Goal: Task Accomplishment & Management: Manage account settings

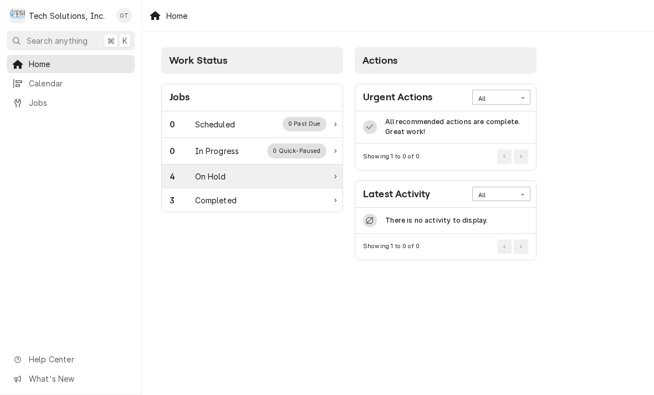
click at [339, 173] on div "4 On Hold" at bounding box center [252, 177] width 181 height 24
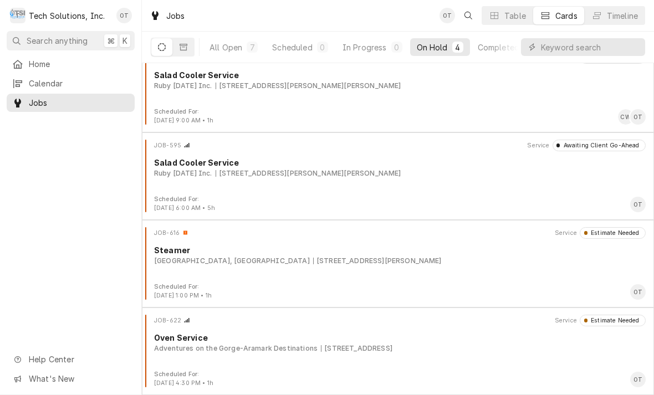
scroll to position [18, 0]
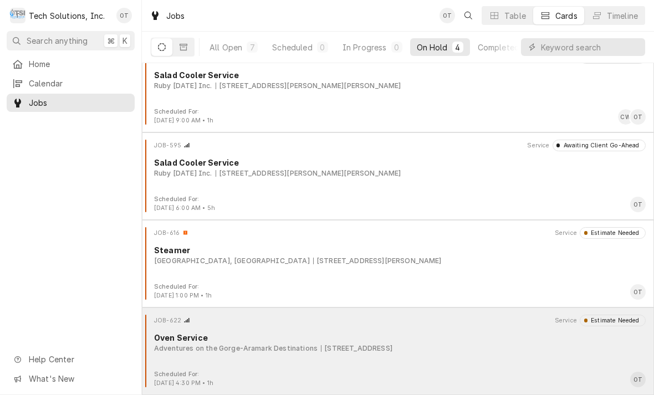
click at [372, 354] on div "JOB-622 Service Estimate Needed Oven Service Adventures on the Gorge-Aramark De…" at bounding box center [398, 342] width 504 height 55
click at [368, 357] on div "JOB-622 Service Estimate Needed Oven Service Adventures on the Gorge-Aramark De…" at bounding box center [398, 342] width 504 height 55
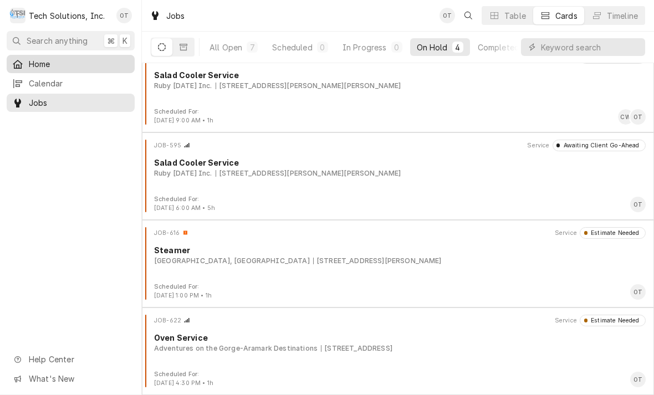
click at [40, 62] on span "Home" at bounding box center [79, 64] width 100 height 12
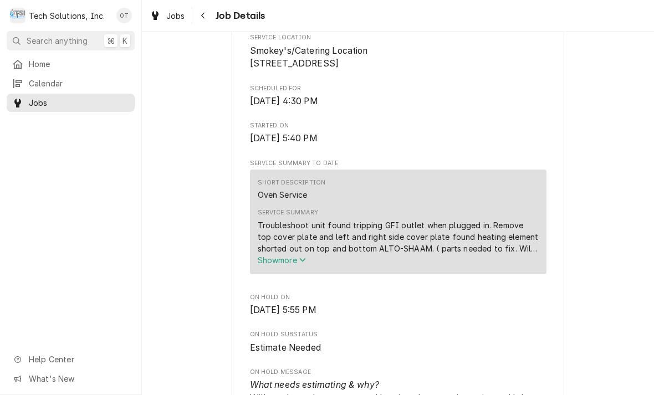
scroll to position [265, 0]
click at [303, 266] on span "Show more" at bounding box center [282, 260] width 49 height 9
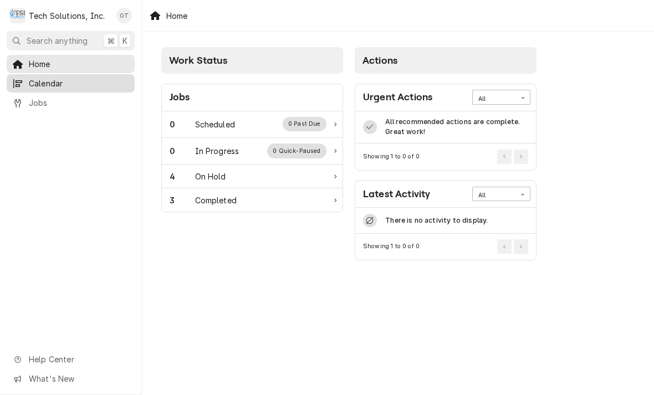
click at [43, 85] on span "Calendar" at bounding box center [79, 84] width 100 height 12
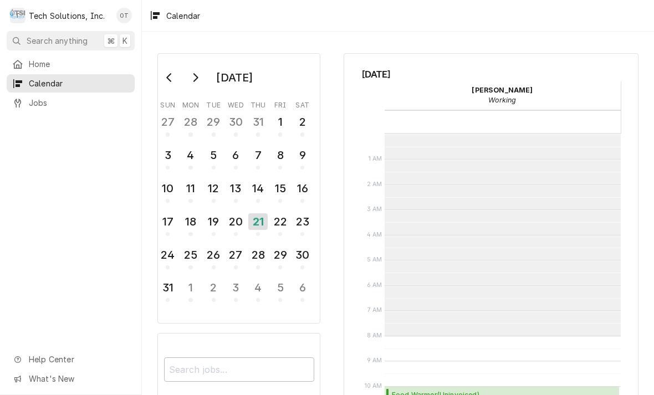
scroll to position [202, 0]
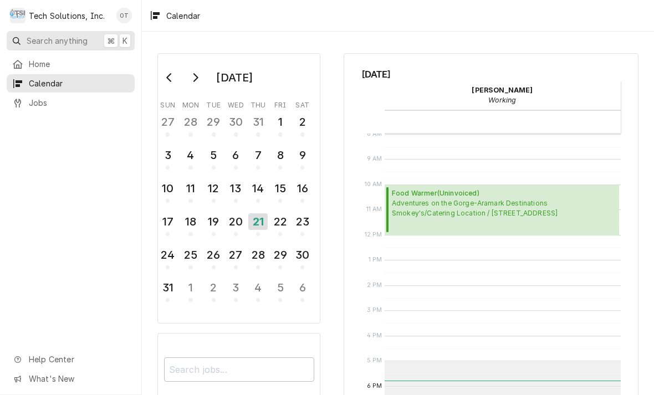
click at [116, 37] on div "⌘" at bounding box center [110, 40] width 13 height 13
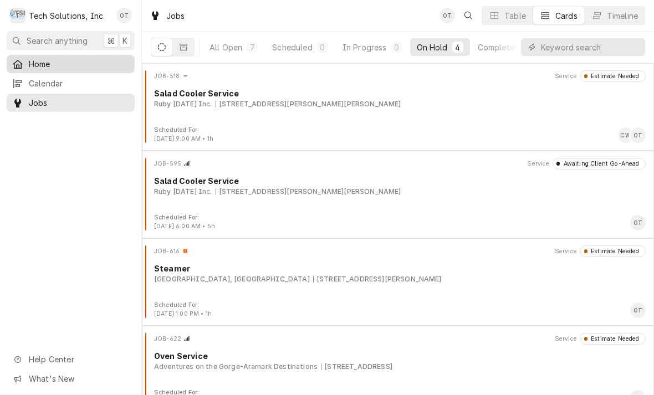
click at [38, 60] on span "Home" at bounding box center [79, 64] width 100 height 12
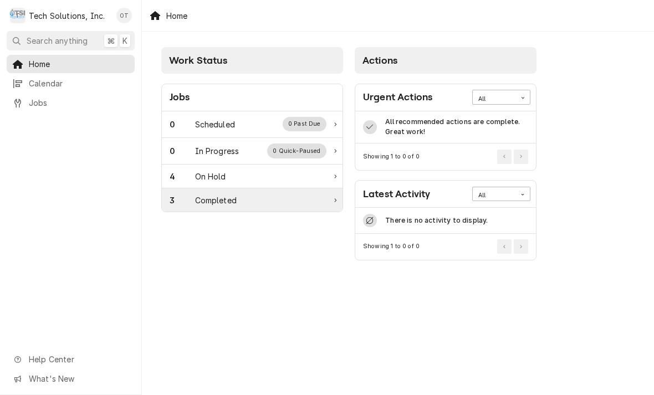
click at [236, 207] on div "3 Completed" at bounding box center [252, 200] width 181 height 23
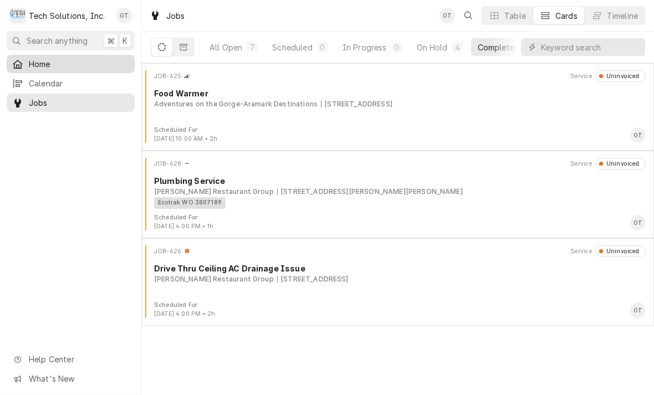
click at [37, 59] on span "Home" at bounding box center [79, 64] width 100 height 12
